Goal: Contribute content

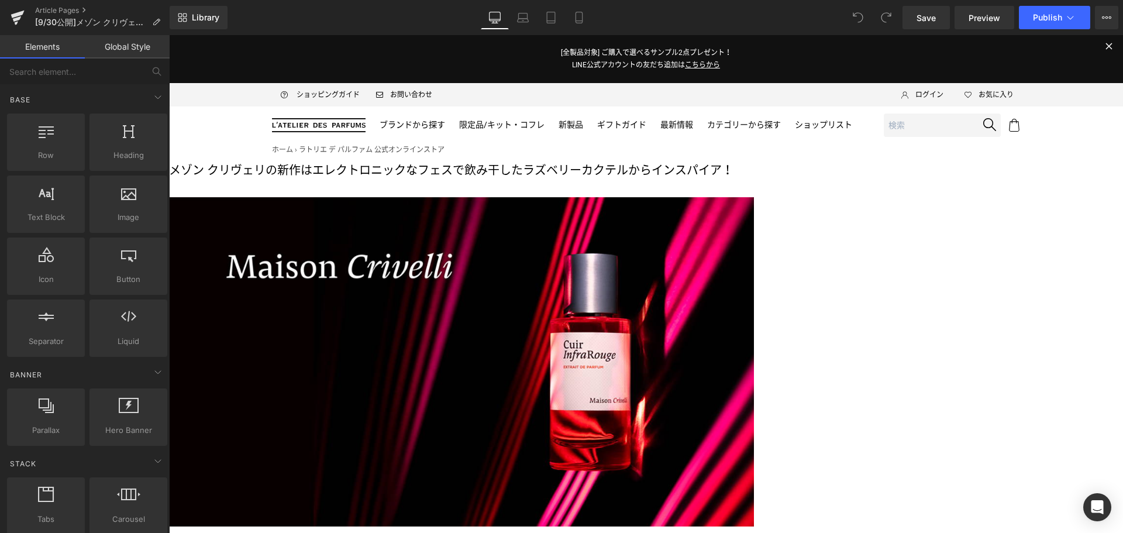
click at [468, 180] on p "メゾン クリヴェリの新作は エレクトロニックなフェスで飲み干した ラズベリーカクテルからインスパイア！" at bounding box center [461, 170] width 585 height 19
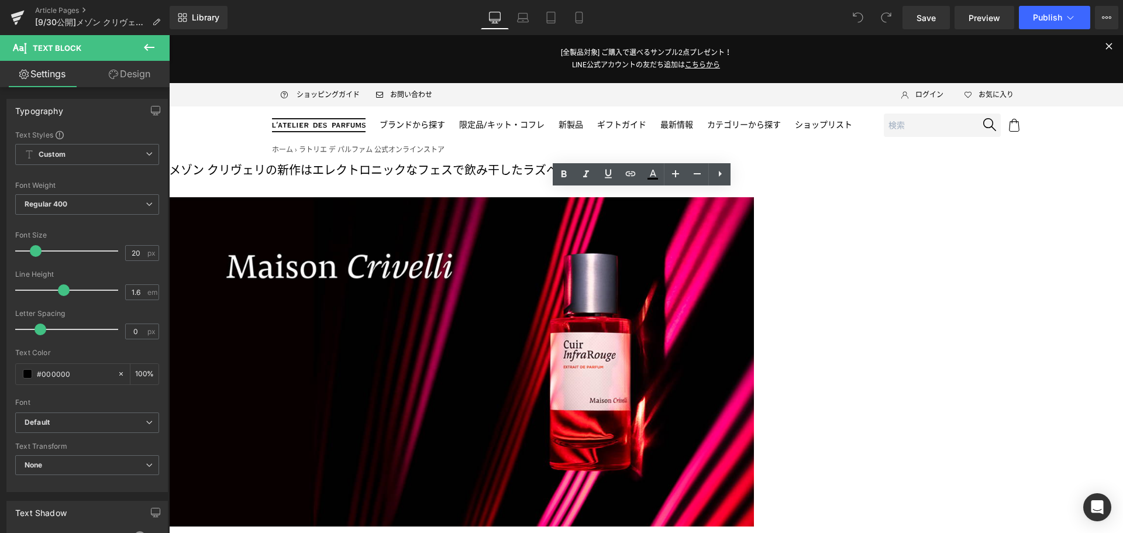
click at [468, 180] on p "メゾン クリヴェリの新作は エレクトロニックなフェスで飲み干した ラズベリーカクテルからインスパイア！" at bounding box center [461, 170] width 585 height 19
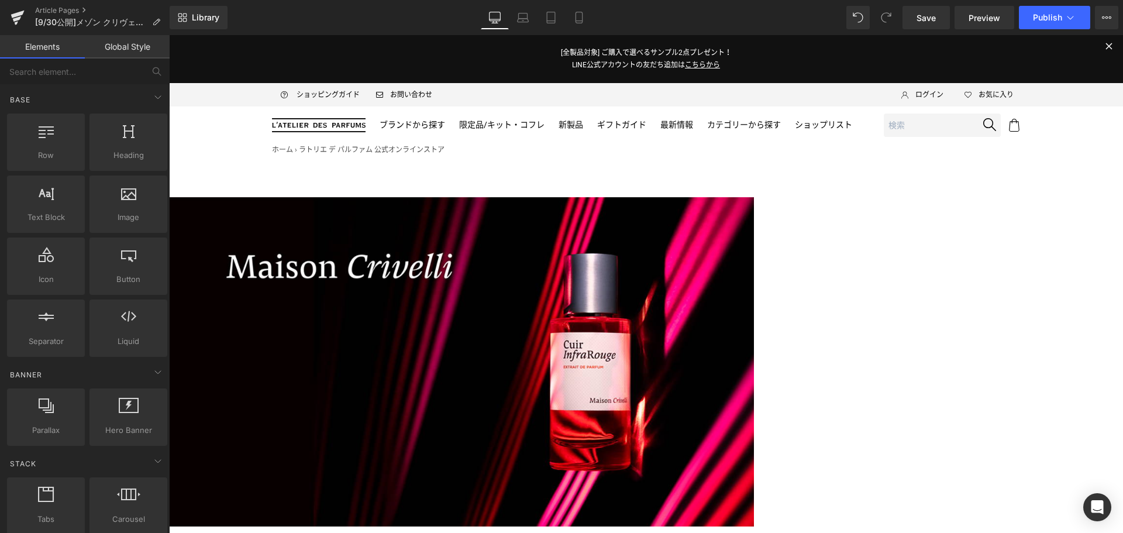
click at [169, 35] on icon at bounding box center [169, 35] width 0 height 0
click at [169, 35] on link at bounding box center [169, 35] width 0 height 0
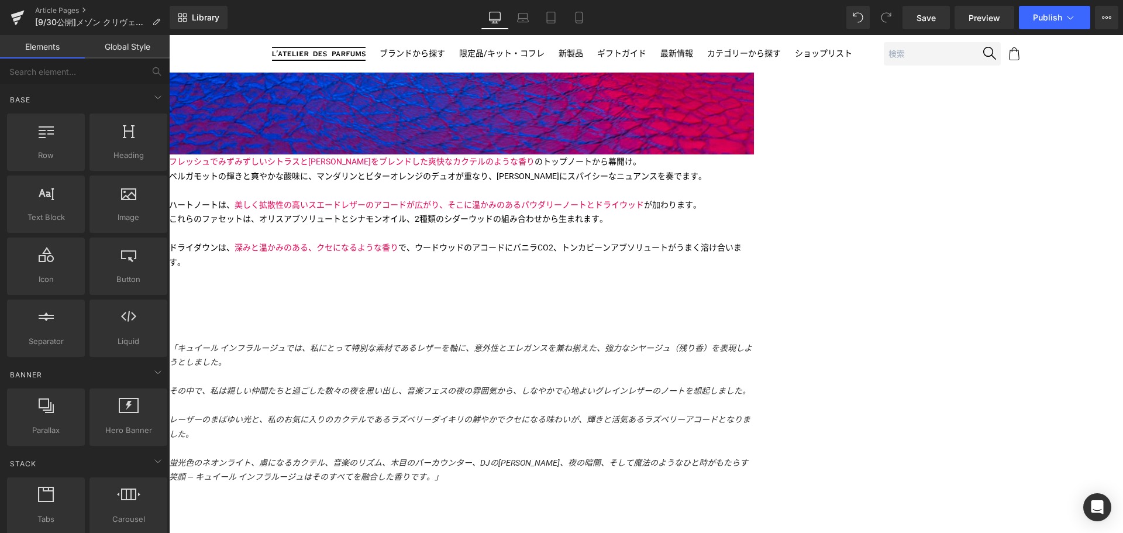
scroll to position [1009, 0]
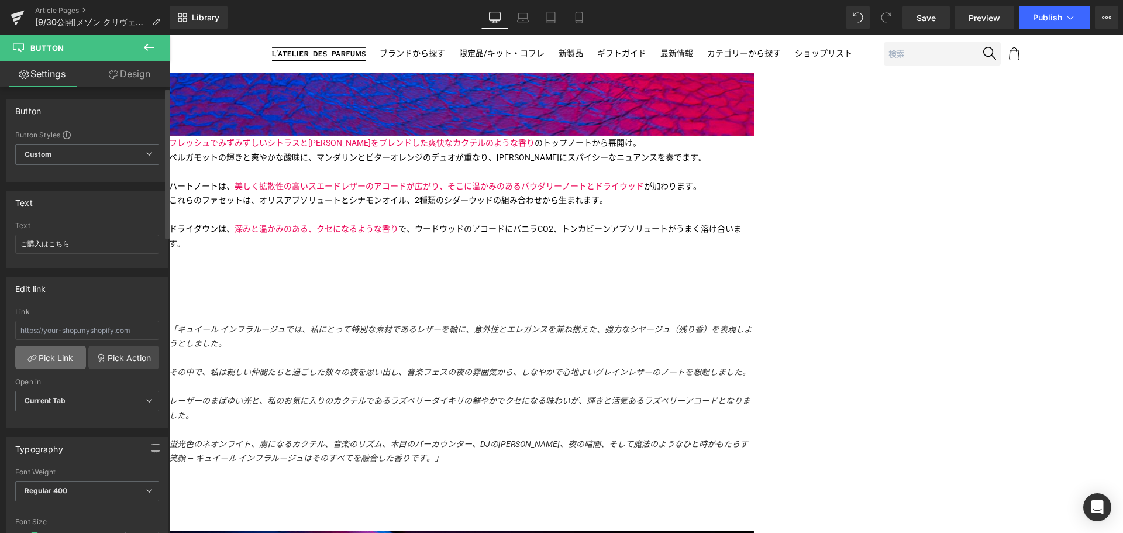
click at [39, 354] on link "Pick Link" at bounding box center [50, 357] width 71 height 23
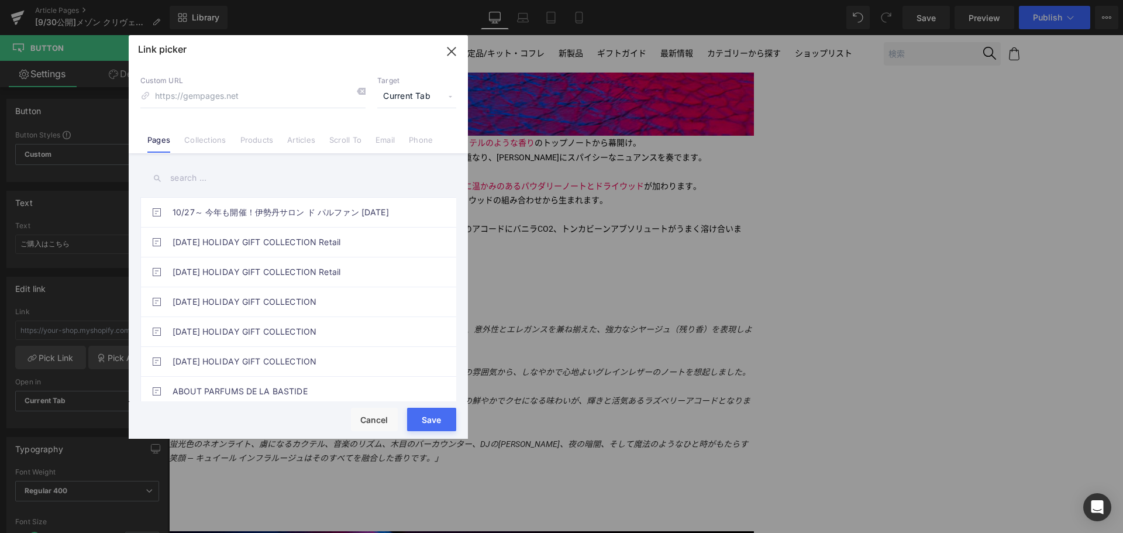
click at [254, 140] on link "Products" at bounding box center [256, 144] width 33 height 18
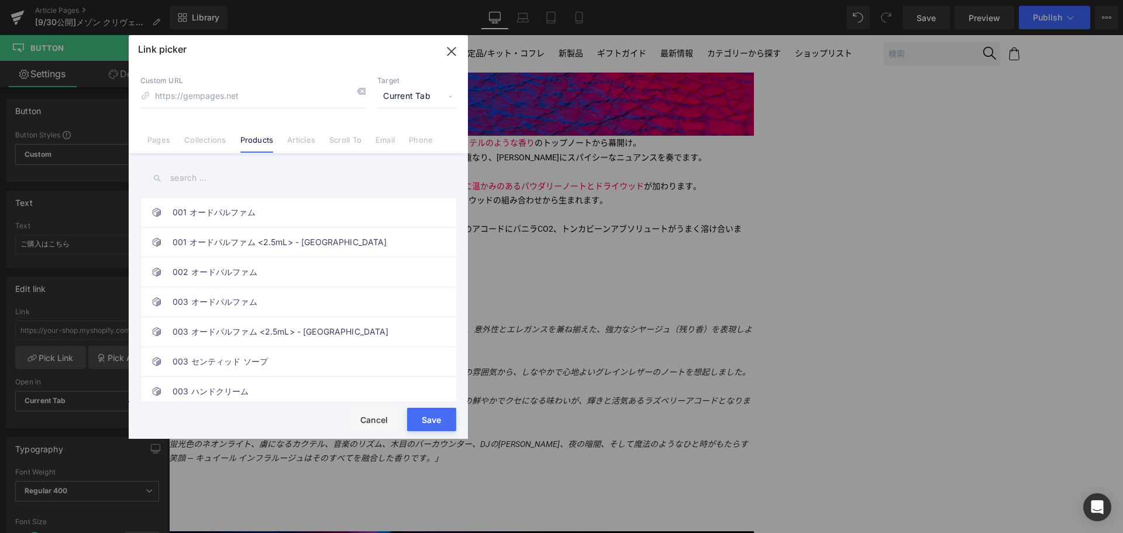
click at [206, 175] on input "text" at bounding box center [298, 178] width 316 height 26
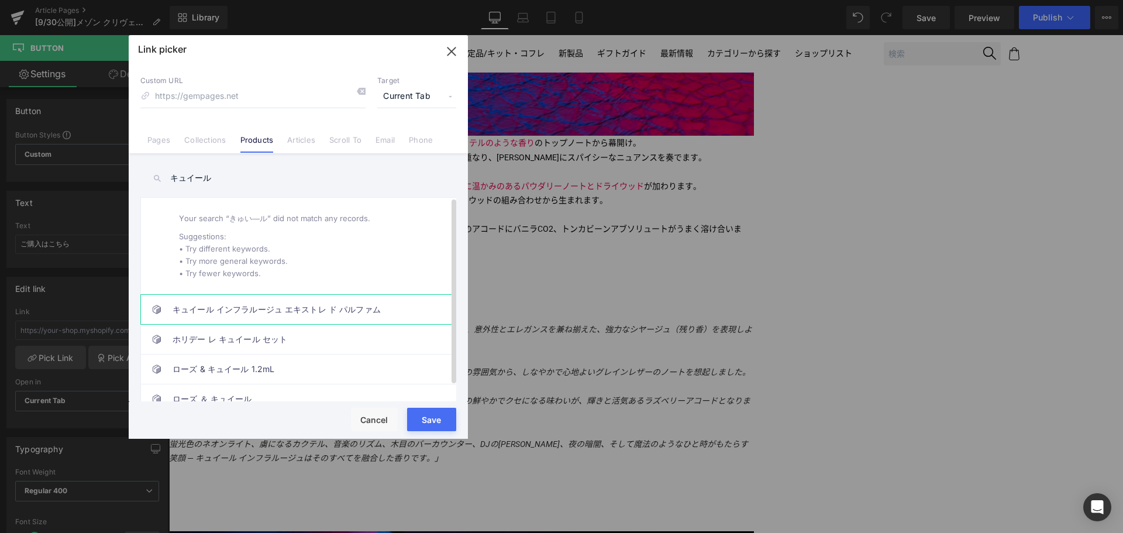
type input "キュイール"
click at [261, 313] on link "キュイール インフラルージュ エキストレ ド パルファム" at bounding box center [301, 309] width 257 height 29
type input "/products/cuir-infrarouge-extrait-de-parfum"
click at [431, 418] on button "Save" at bounding box center [431, 419] width 49 height 23
type input "/products/cuir-infrarouge-extrait-de-parfum"
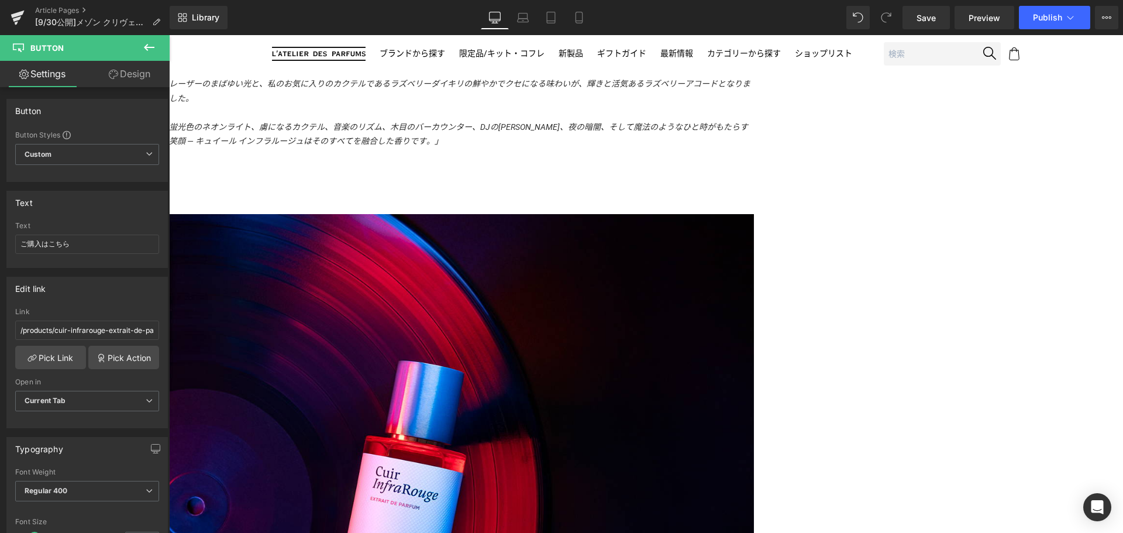
scroll to position [1326, 0]
click at [169, 35] on span "Button" at bounding box center [169, 35] width 0 height 0
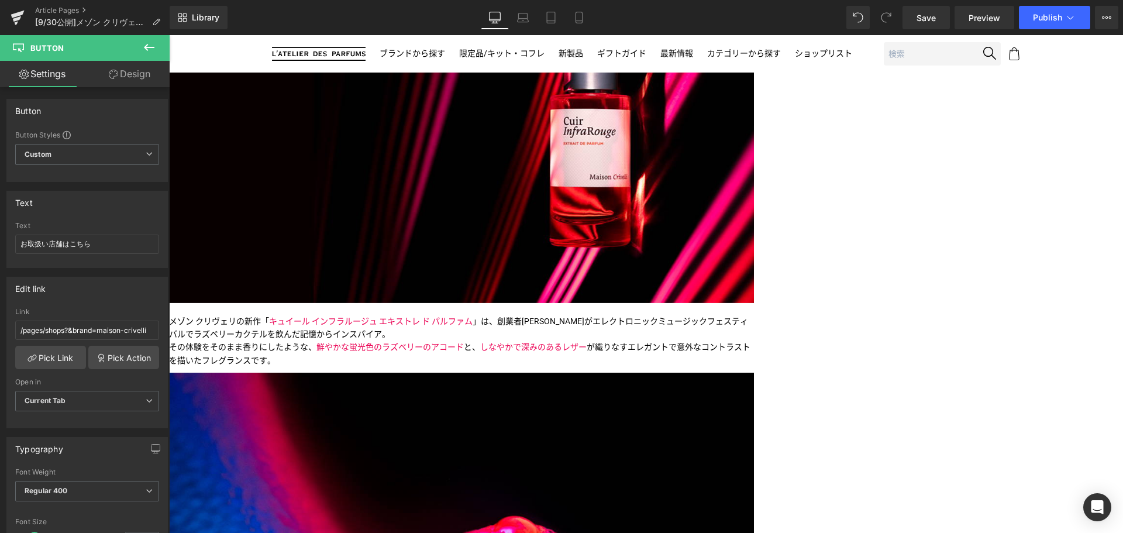
scroll to position [185, 0]
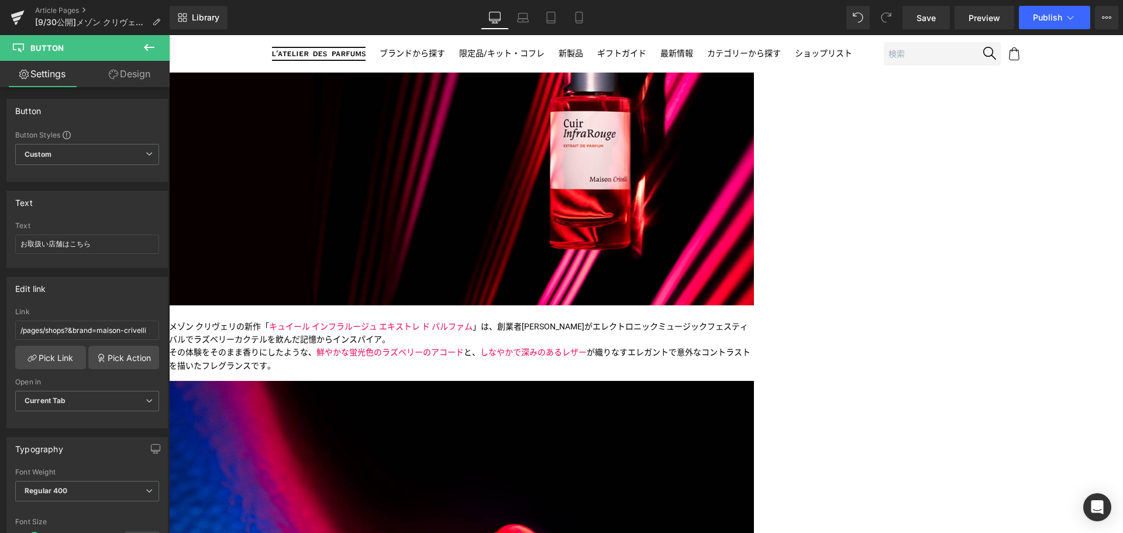
click at [391, 372] on div at bounding box center [461, 373] width 585 height 3
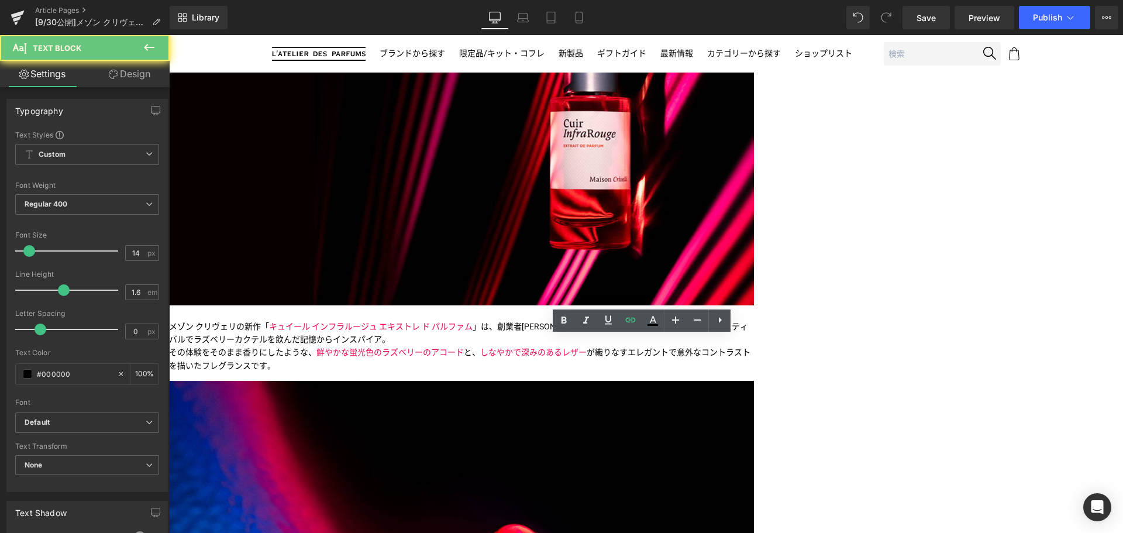
click at [390, 342] on p "メゾン クリヴェリの新作「 キュイール インフラルージュ エキストレ ド パルファム 」は、創業者[PERSON_NAME]がエレクトロニックミュージックフェ…" at bounding box center [461, 346] width 585 height 53
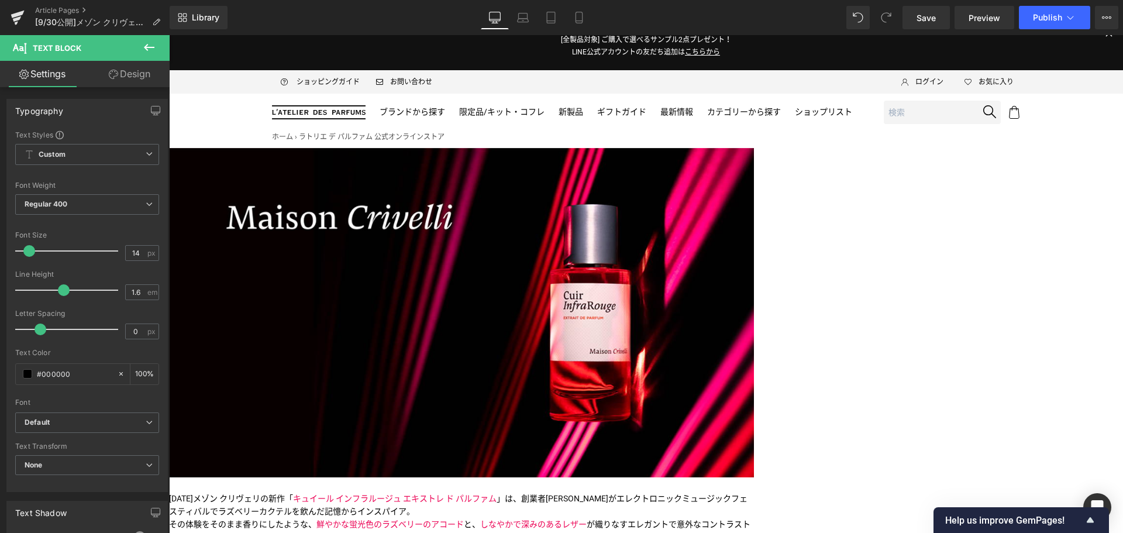
scroll to position [0, 0]
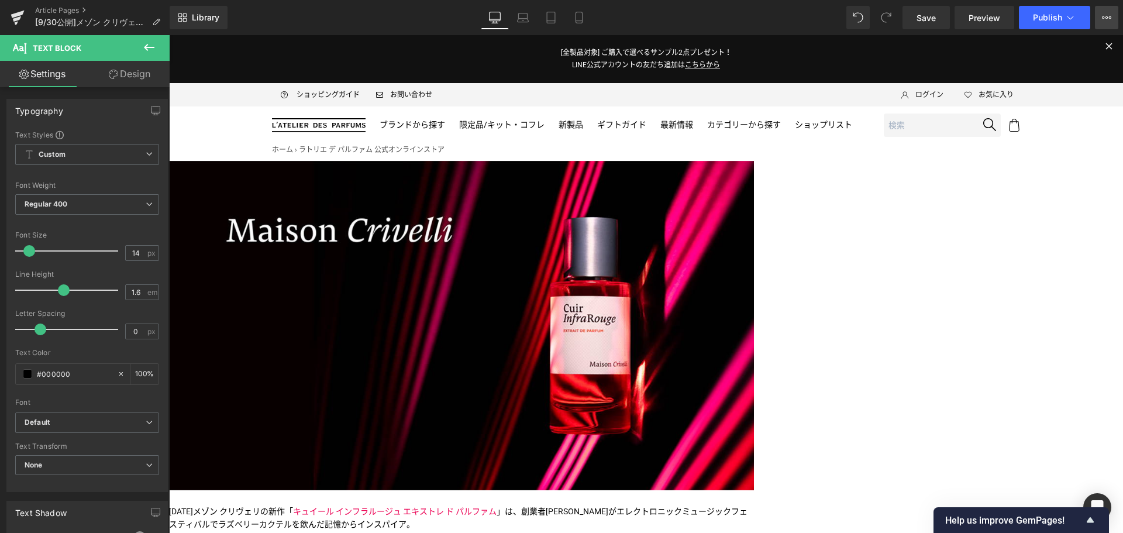
click at [1109, 19] on icon at bounding box center [1106, 17] width 9 height 9
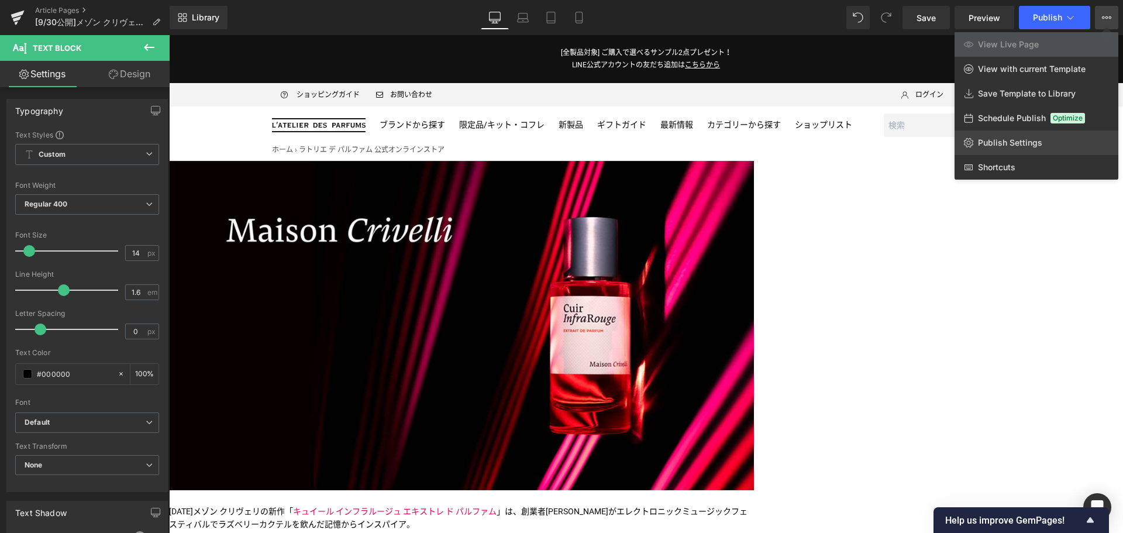
click at [1049, 139] on link "Publish Settings" at bounding box center [1036, 142] width 164 height 25
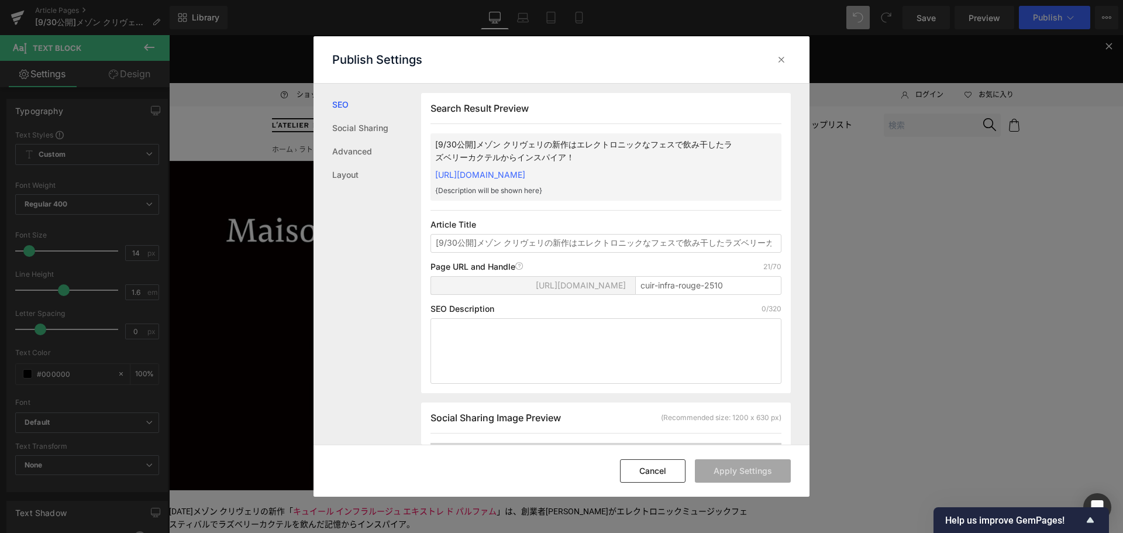
scroll to position [1, 0]
drag, startPoint x: 478, startPoint y: 251, endPoint x: 434, endPoint y: 253, distance: 43.3
click at [434, 252] on input "[9/30公開]メゾン クリヴェリの新作はエレクトロニックなフェスで飲み干したラズベリーカクテルからインスパイア！" at bounding box center [605, 242] width 351 height 19
type input "メゾン クリヴェリの新作はエレクトロニックなフェスで飲み干したラズベリーカクテルからインスパイア！"
click at [742, 475] on button "Apply Settings" at bounding box center [743, 470] width 96 height 23
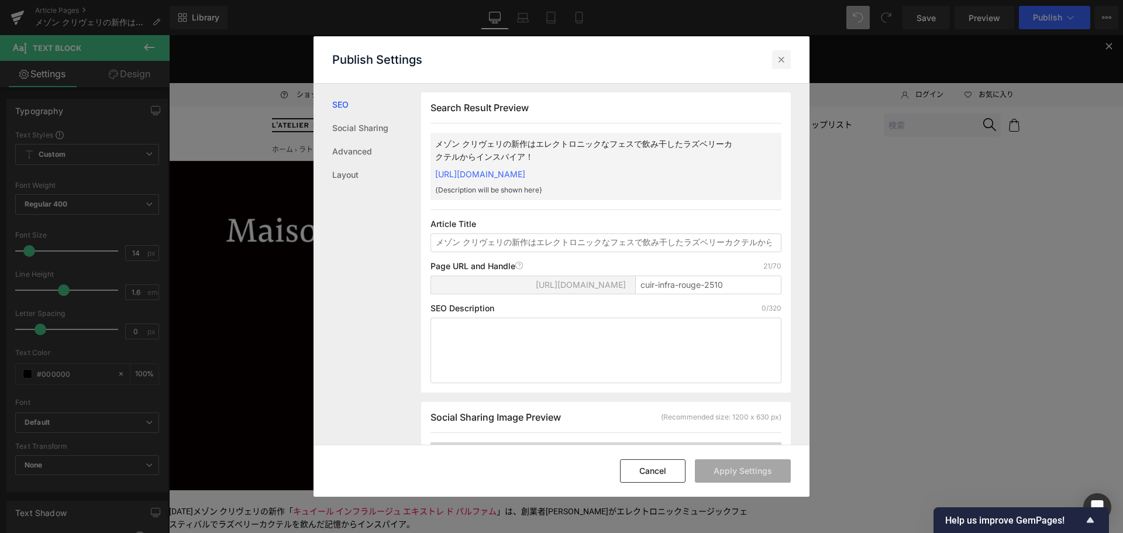
click at [775, 64] on div at bounding box center [781, 59] width 19 height 19
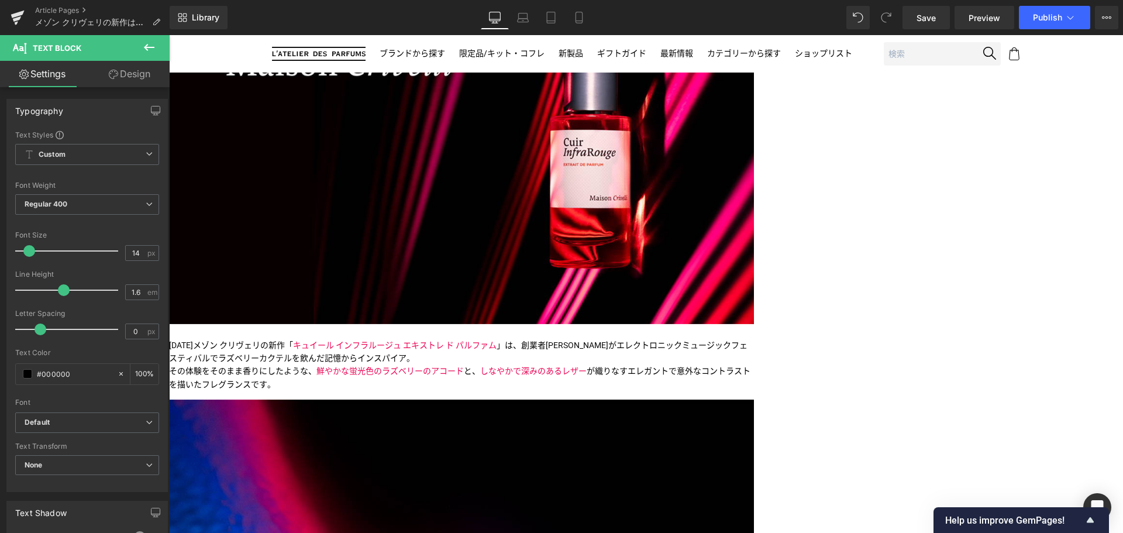
scroll to position [167, 0]
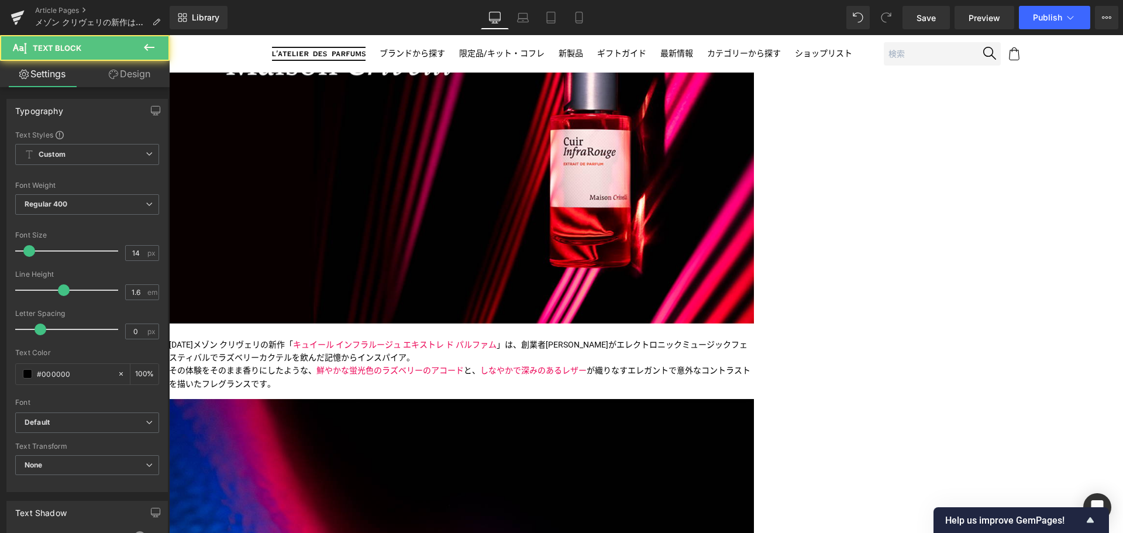
click at [387, 360] on p "[DATE]メゾン クリヴェリの新作「 キュイール インフラルージュ エキストレ ド パルファム 」は、創業者[PERSON_NAME]がエレクトロニックミュ…" at bounding box center [461, 364] width 585 height 53
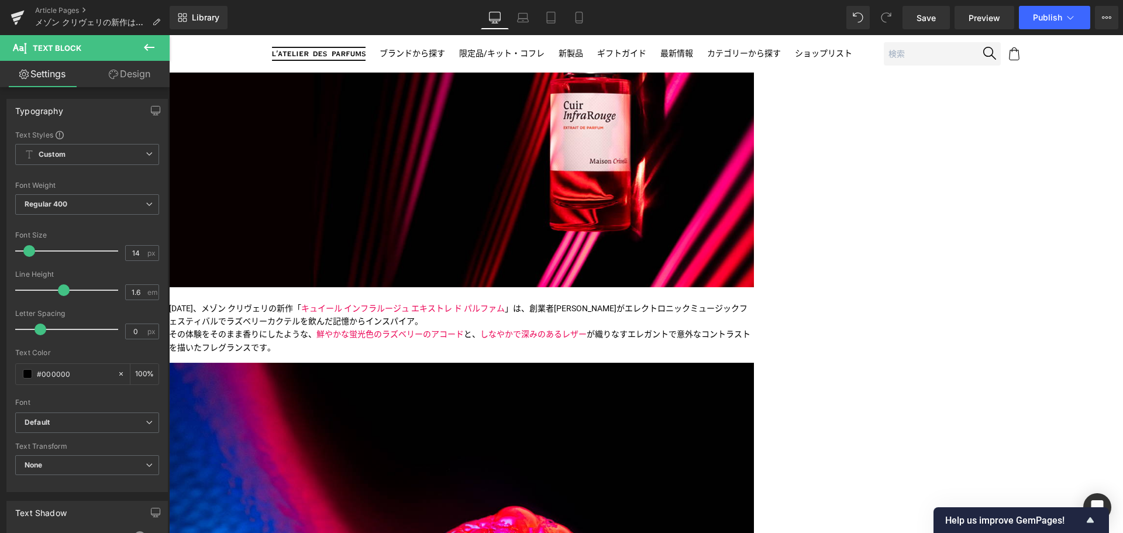
scroll to position [204, 0]
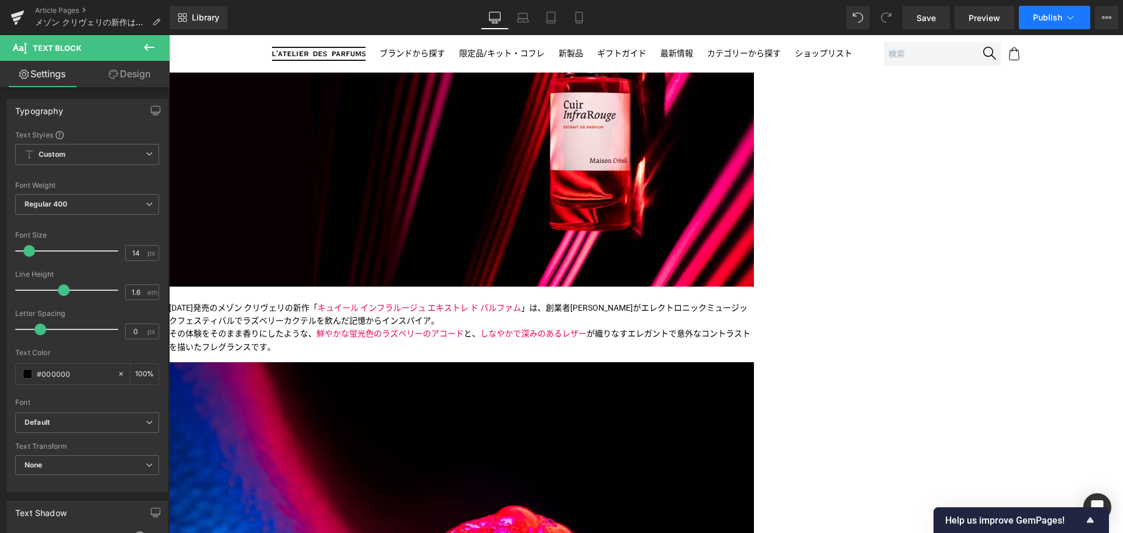
click at [1060, 19] on span "Publish" at bounding box center [1047, 17] width 29 height 9
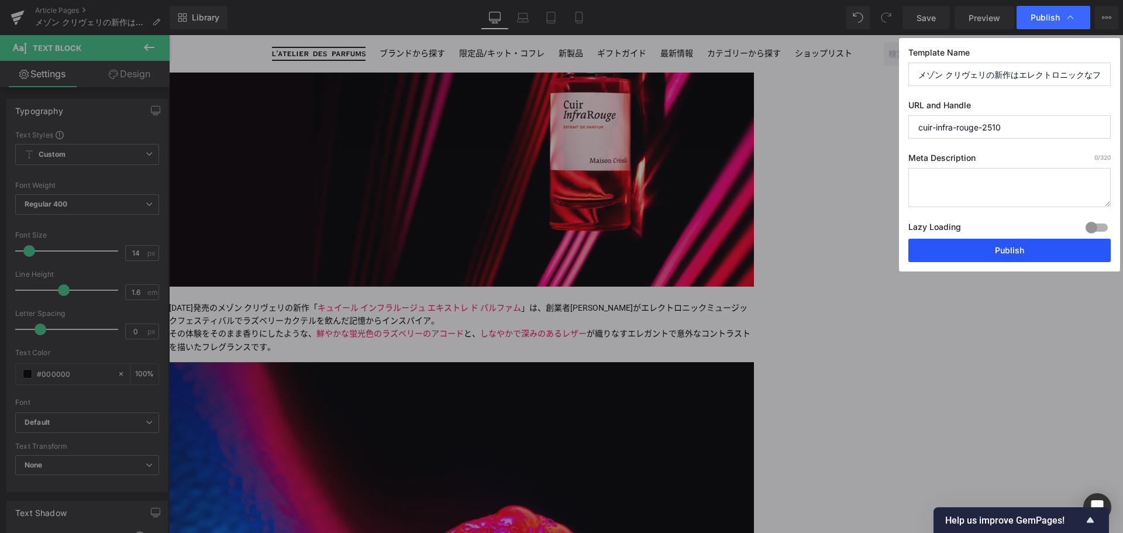
click at [1007, 250] on button "Publish" at bounding box center [1009, 250] width 202 height 23
